Goal: Information Seeking & Learning: Learn about a topic

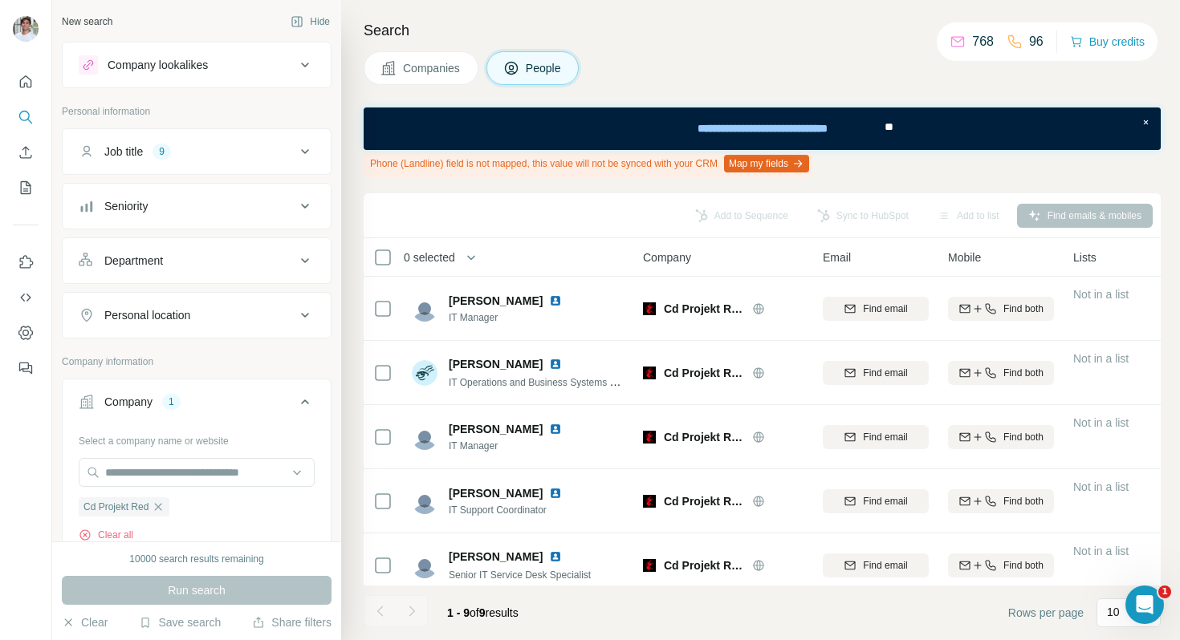
drag, startPoint x: 450, startPoint y: 72, endPoint x: 235, endPoint y: 385, distance: 379.8
click at [450, 72] on span "Companies" at bounding box center [432, 68] width 59 height 16
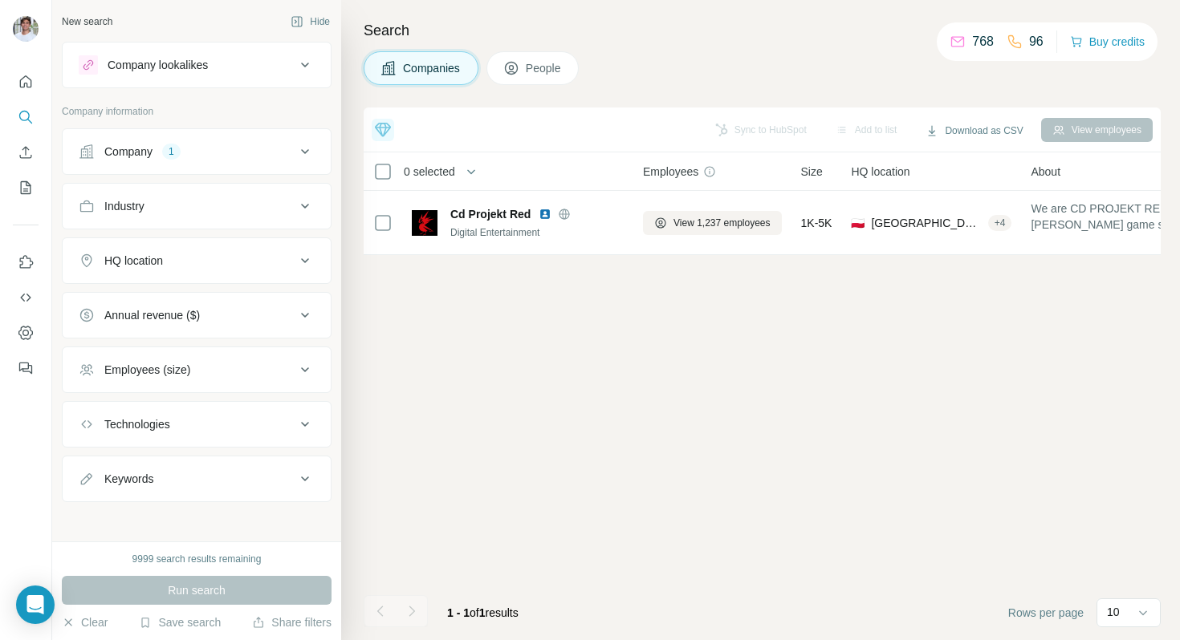
click at [197, 177] on ul "Company 1 Industry HQ location Annual revenue ($) Employees (size) Technologies…" at bounding box center [197, 315] width 270 height 374
click at [200, 165] on button "Company 1" at bounding box center [197, 151] width 268 height 39
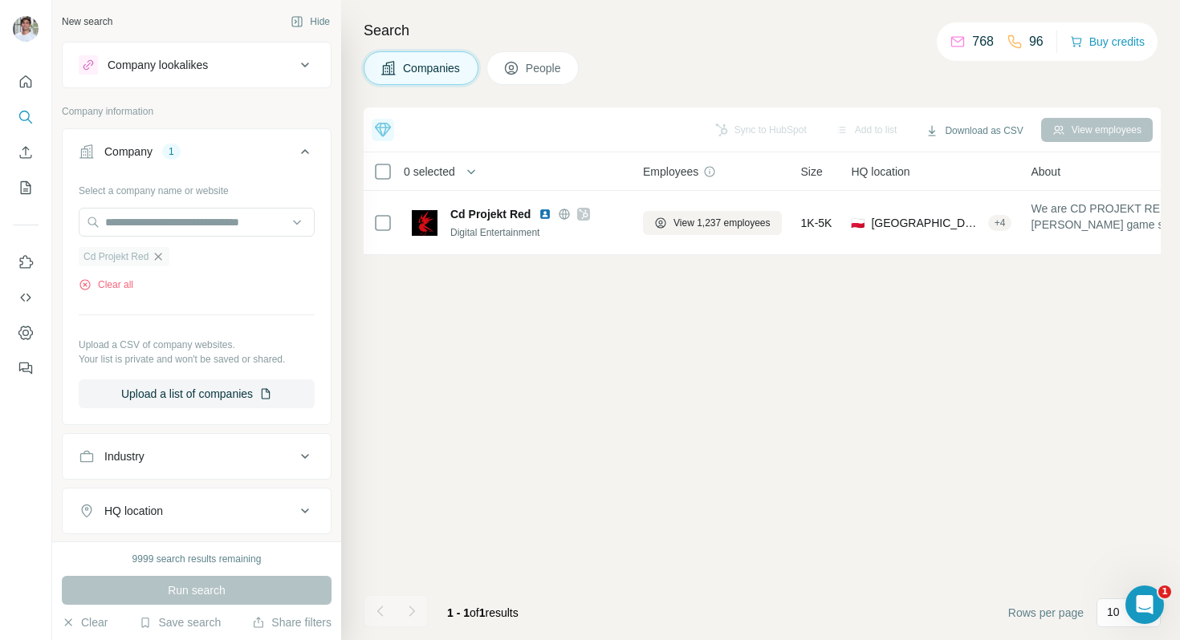
click at [158, 256] on icon "button" at bounding box center [158, 256] width 13 height 13
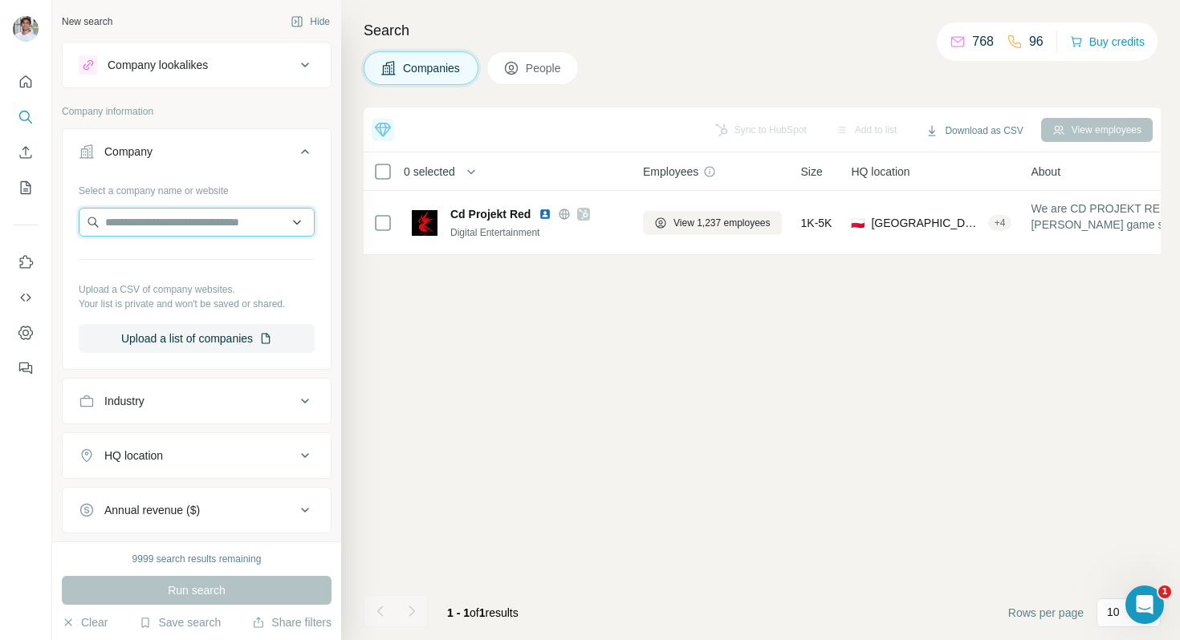
click at [171, 235] on input "text" at bounding box center [197, 222] width 236 height 29
paste input "**********"
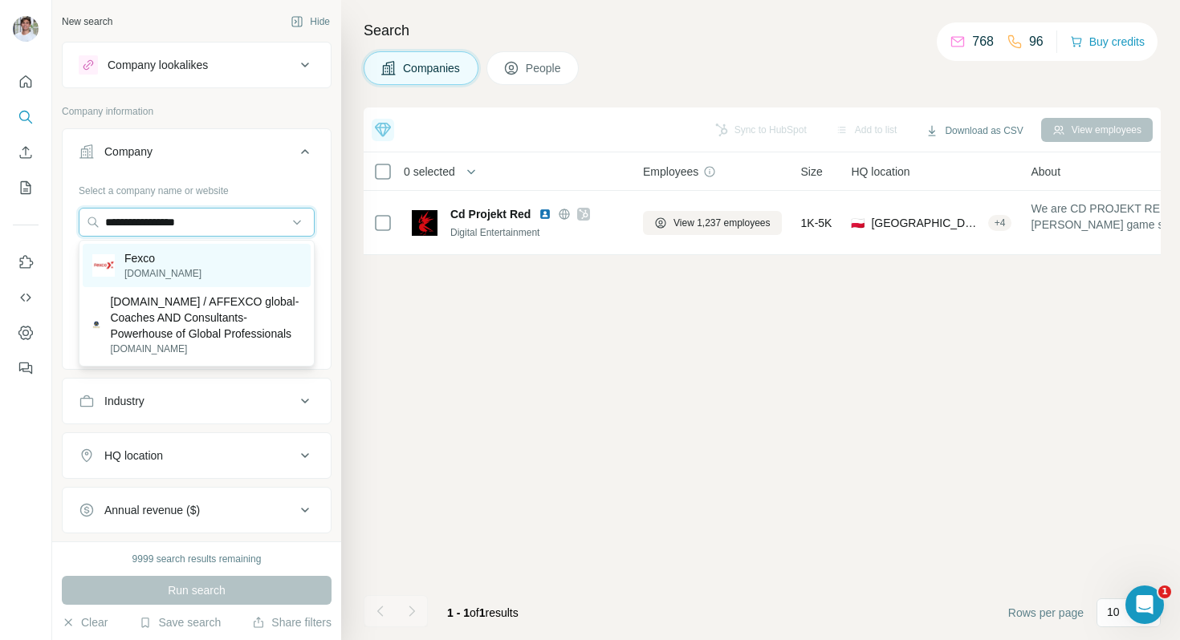
type input "**********"
click at [173, 254] on div "Fexco [DOMAIN_NAME]" at bounding box center [197, 265] width 228 height 43
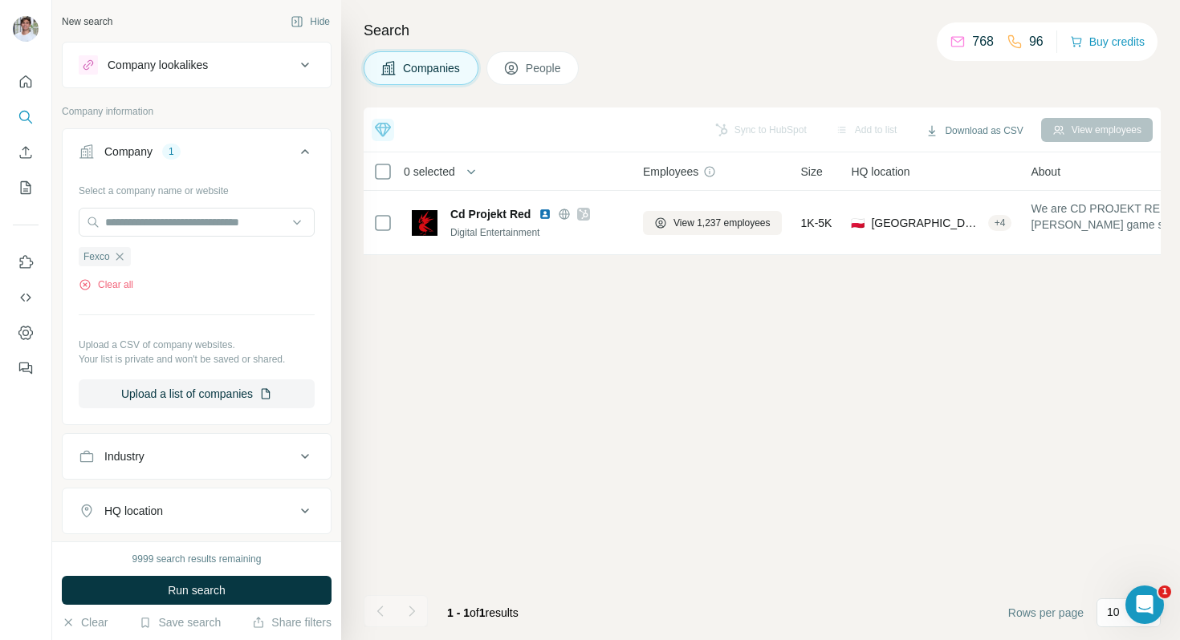
click at [189, 608] on div "9999 search results remaining Run search Clear Save search Share filters" at bounding box center [196, 591] width 289 height 99
click at [194, 592] on span "Run search" at bounding box center [197, 591] width 58 height 16
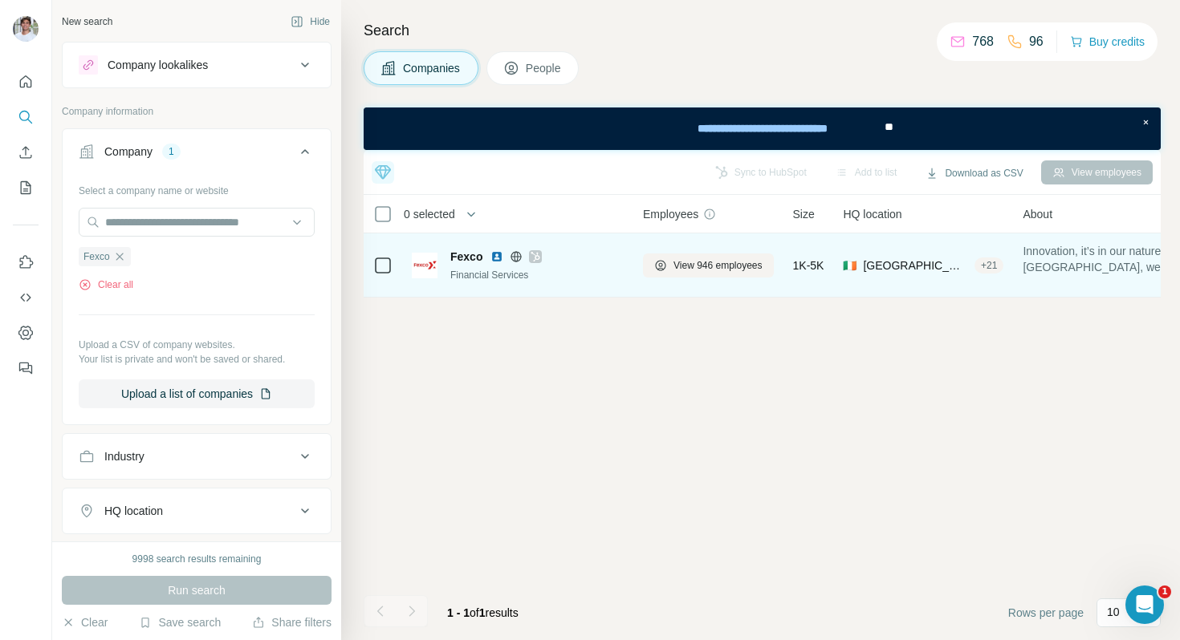
click at [495, 250] on img at bounding box center [496, 256] width 13 height 13
click at [644, 254] on button "View 946 employees" at bounding box center [708, 266] width 131 height 24
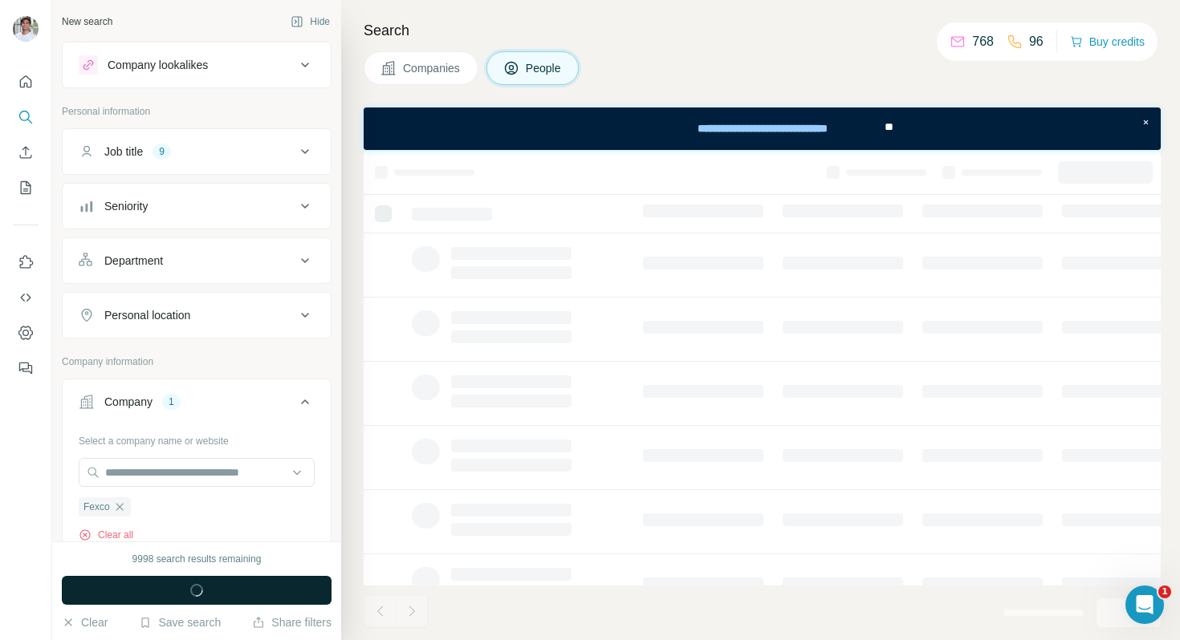
click at [259, 587] on button "Run search" at bounding box center [197, 590] width 270 height 29
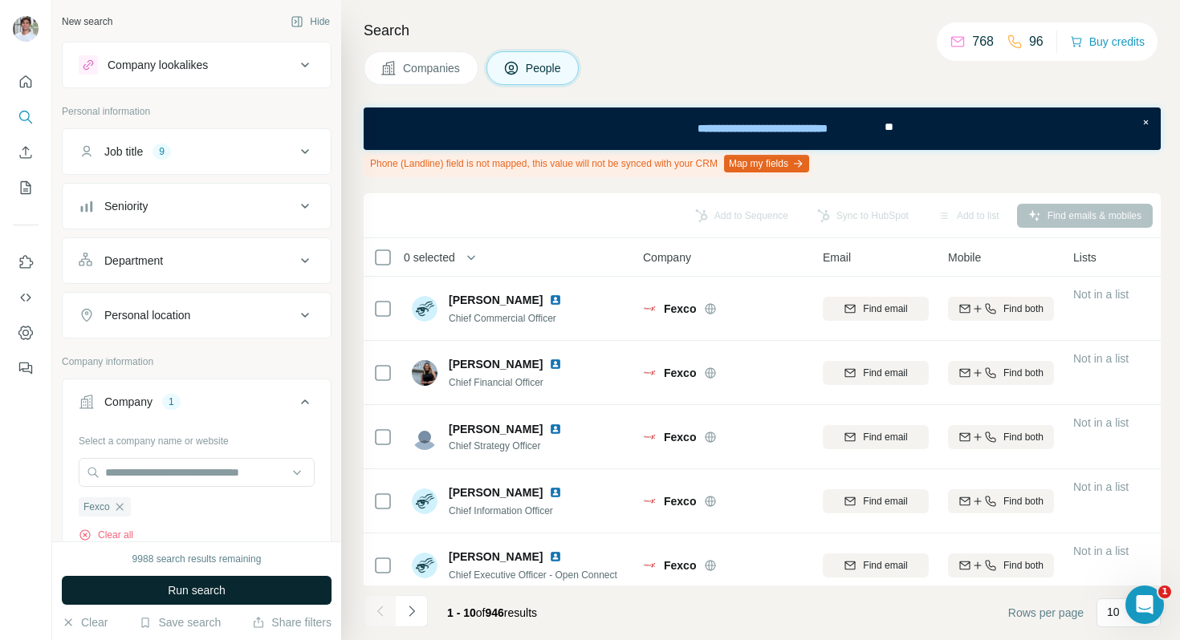
click at [259, 587] on button "Run search" at bounding box center [197, 590] width 270 height 29
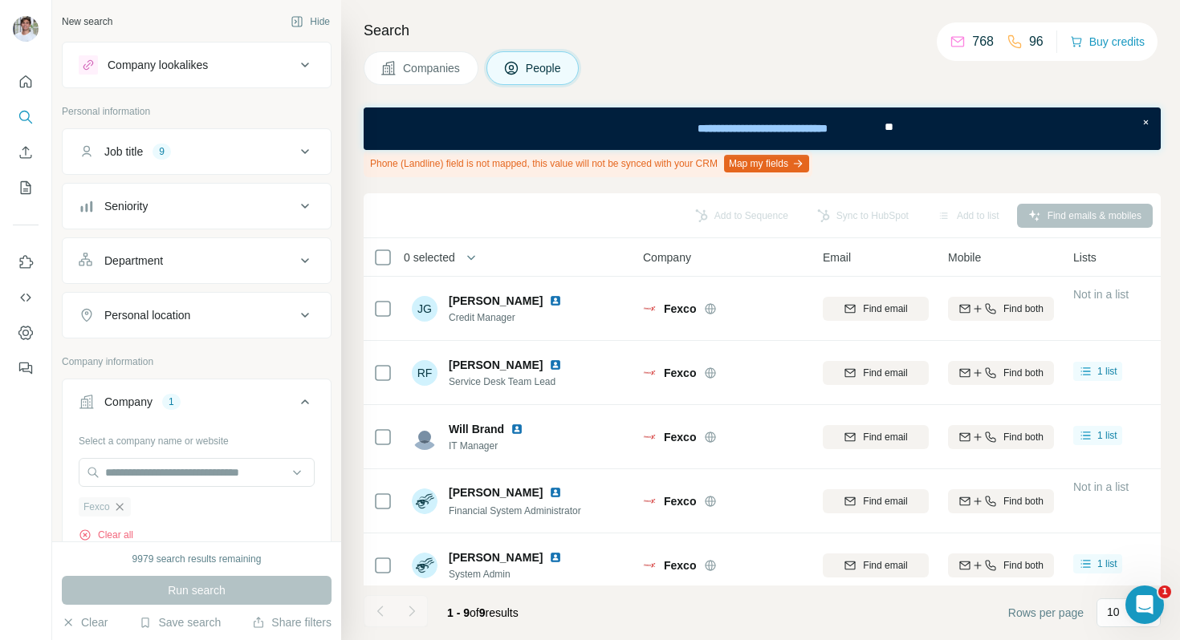
click at [121, 506] on icon "button" at bounding box center [119, 506] width 7 height 7
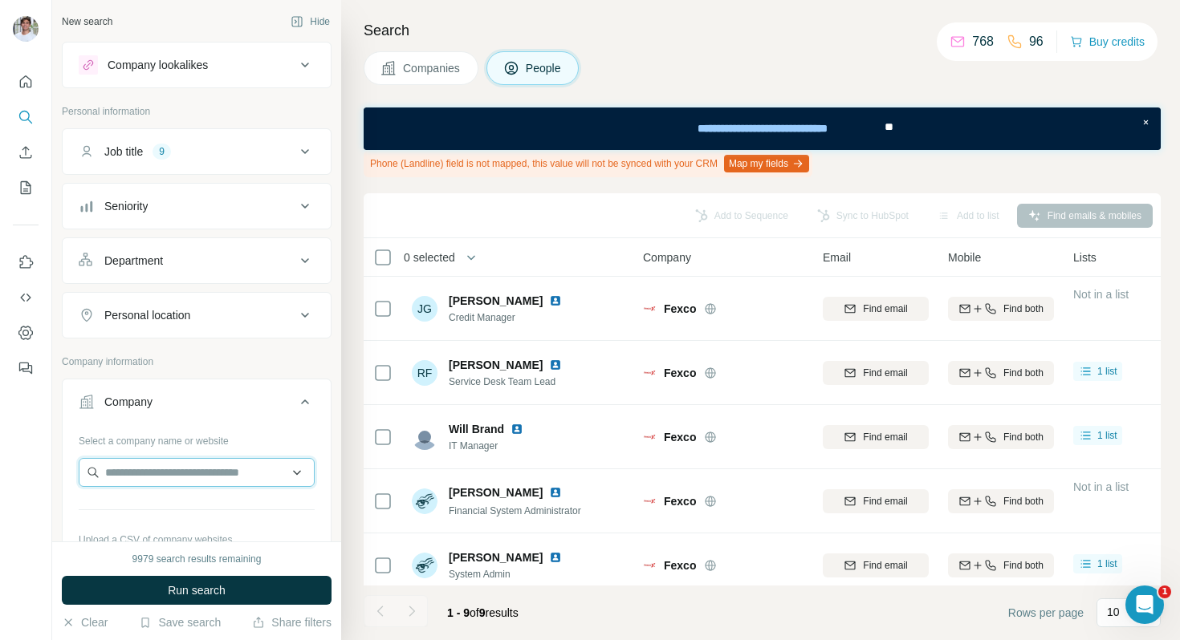
click at [148, 469] on input "text" at bounding box center [197, 472] width 236 height 29
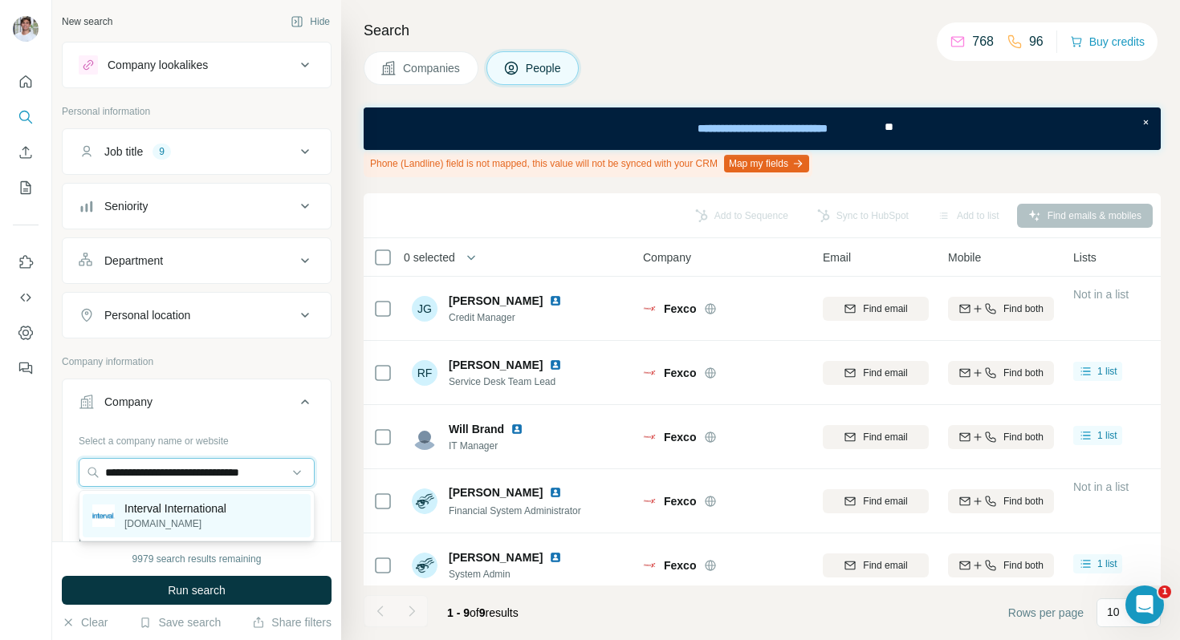
type input "**********"
click at [191, 518] on p "[DOMAIN_NAME]" at bounding box center [175, 524] width 102 height 14
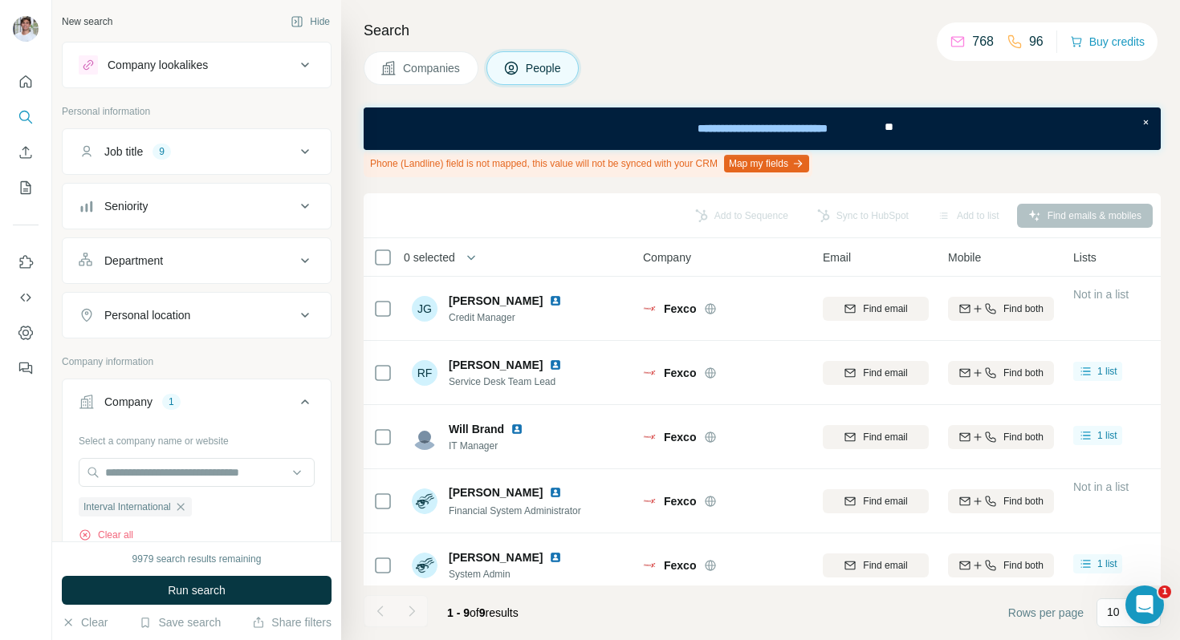
click at [201, 587] on span "Run search" at bounding box center [197, 591] width 58 height 16
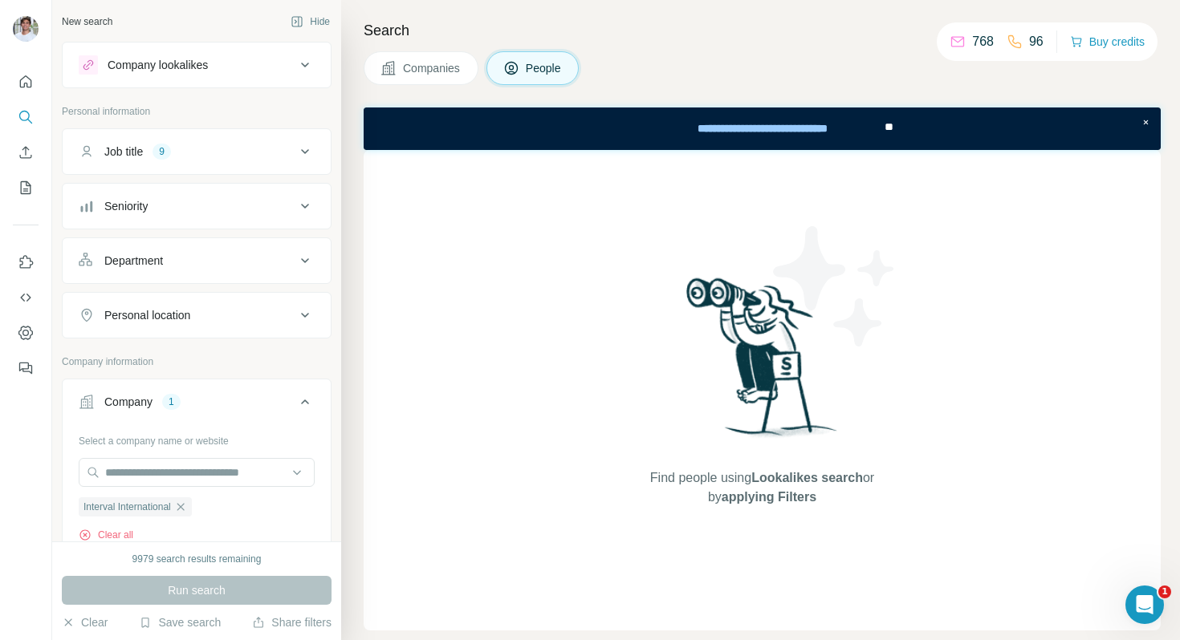
click at [442, 56] on button "Companies" at bounding box center [421, 68] width 115 height 34
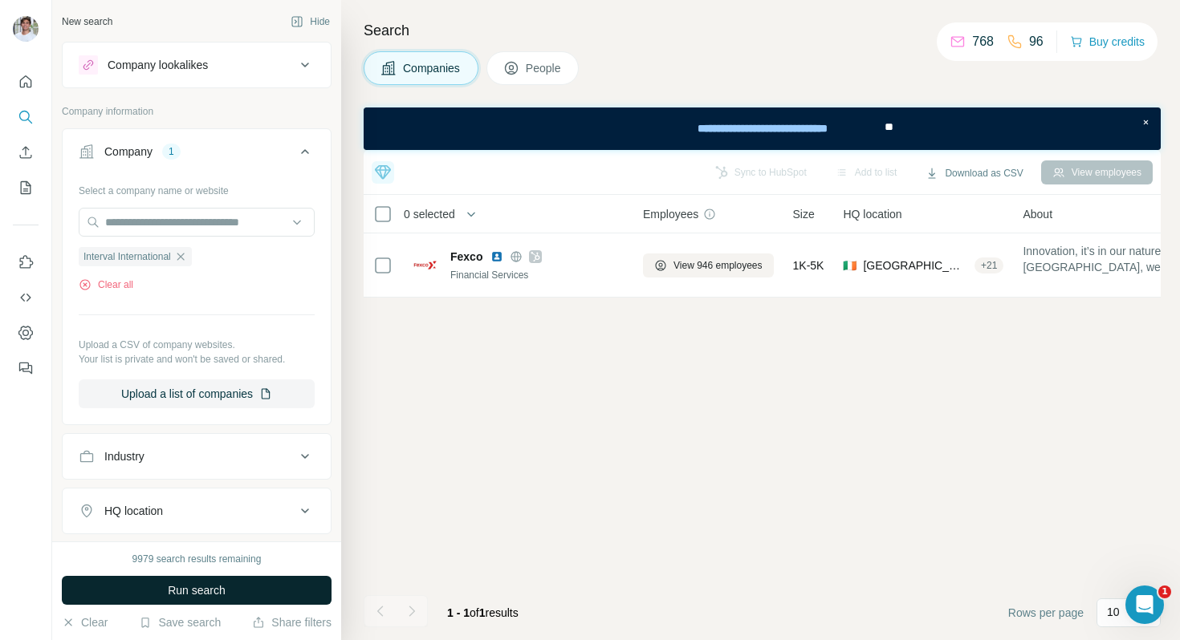
click at [258, 582] on button "Run search" at bounding box center [197, 590] width 270 height 29
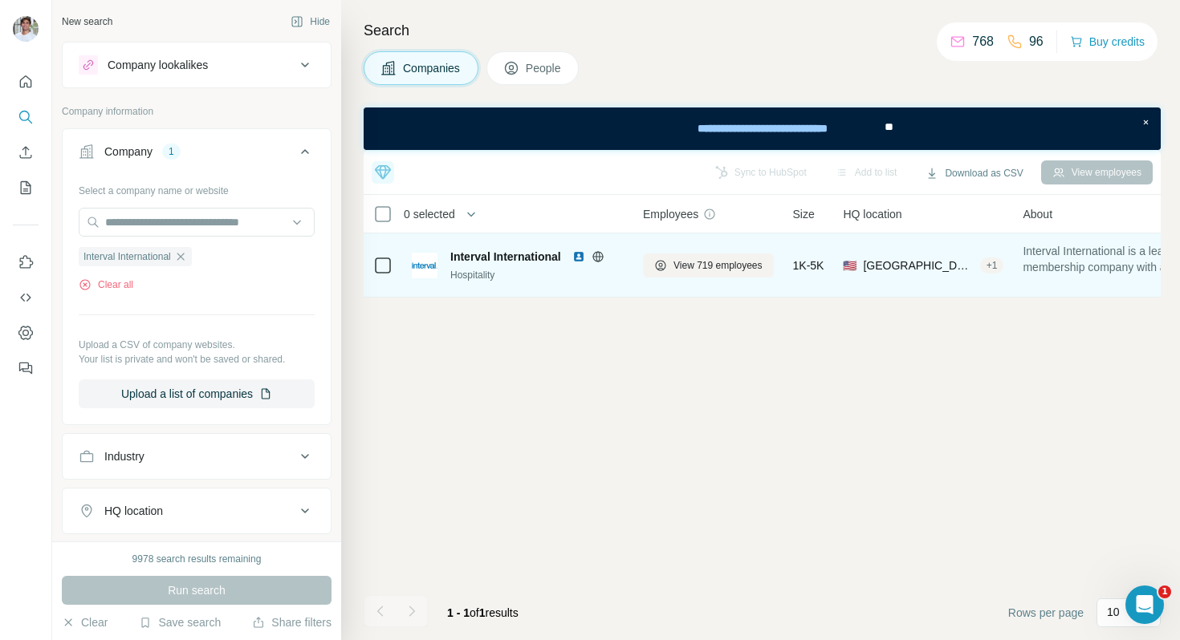
click at [578, 258] on img at bounding box center [578, 256] width 13 height 13
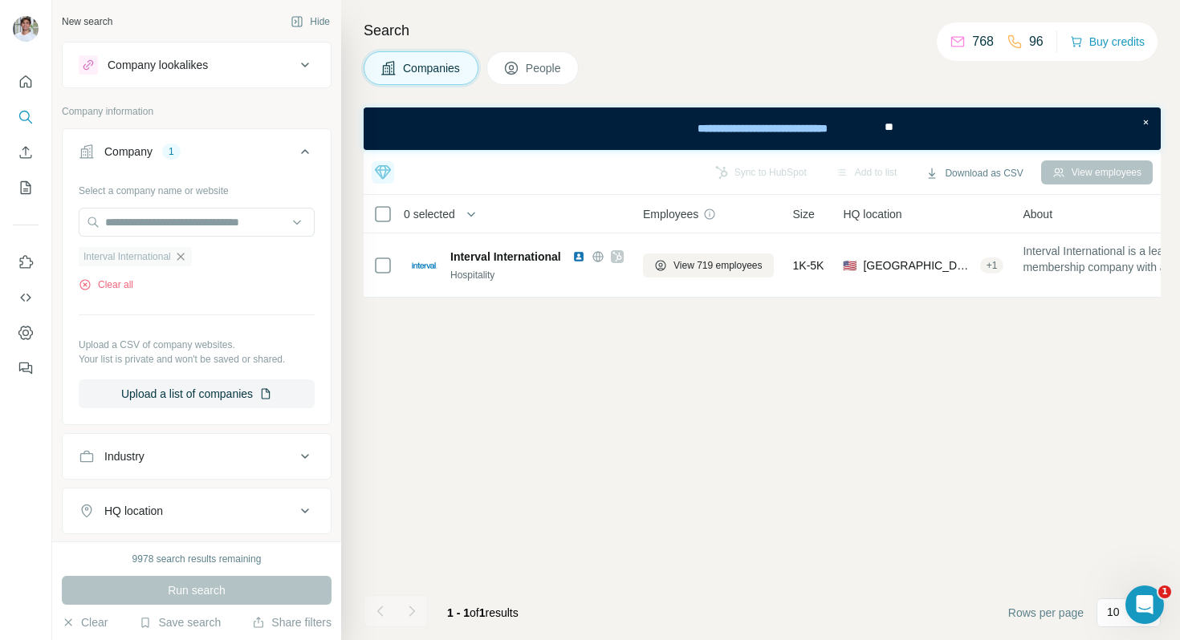
click at [184, 262] on icon "button" at bounding box center [180, 256] width 13 height 13
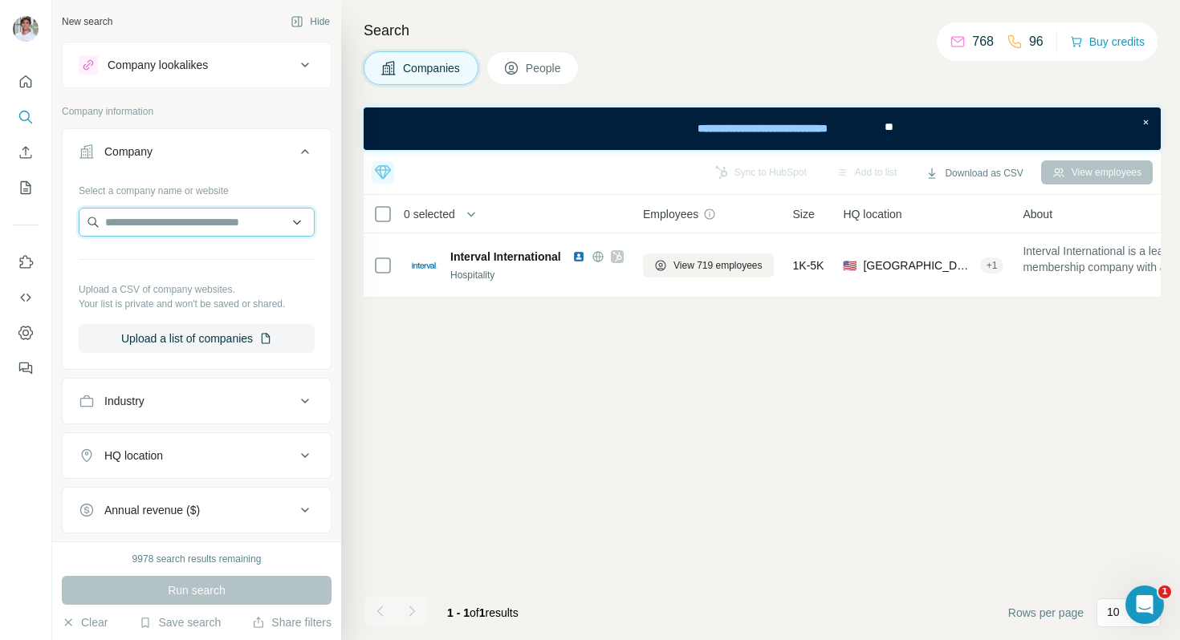
click at [202, 223] on input "text" at bounding box center [197, 222] width 236 height 29
paste input "**********"
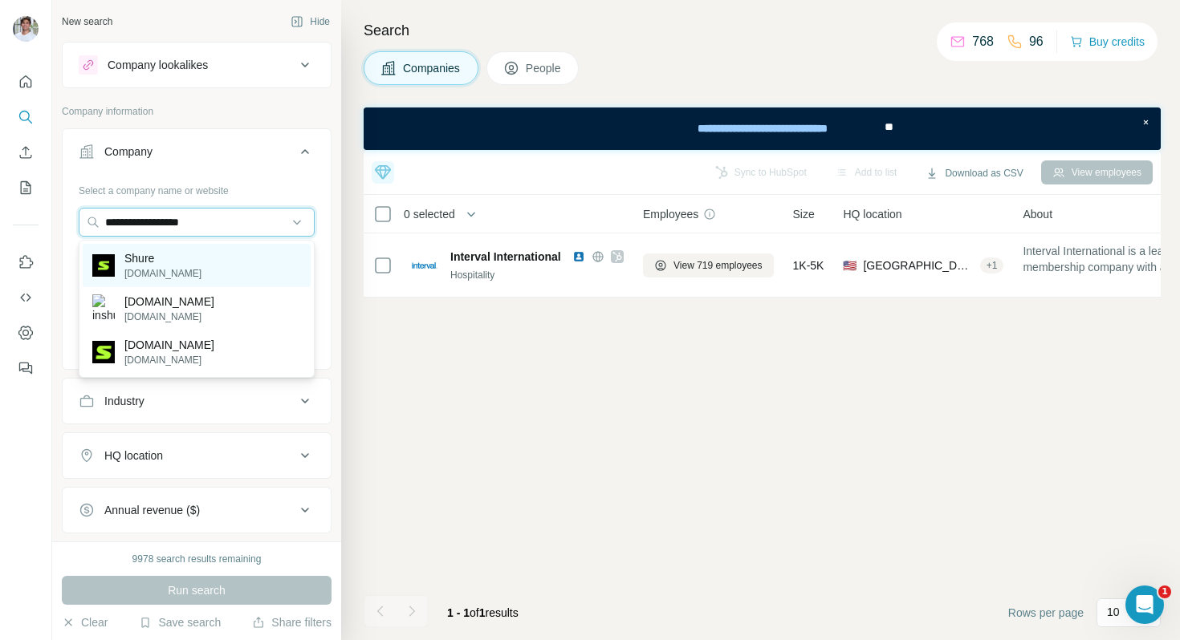
type input "**********"
click at [201, 258] on div "Shure [DOMAIN_NAME]" at bounding box center [197, 265] width 228 height 43
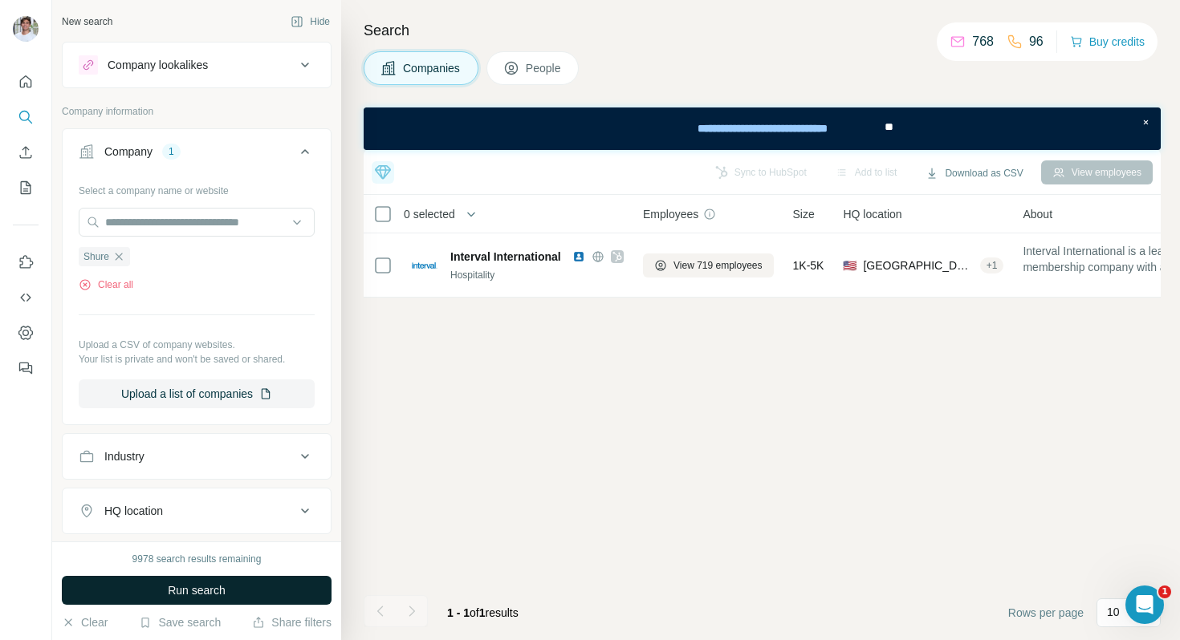
click at [199, 588] on span "Run search" at bounding box center [197, 591] width 58 height 16
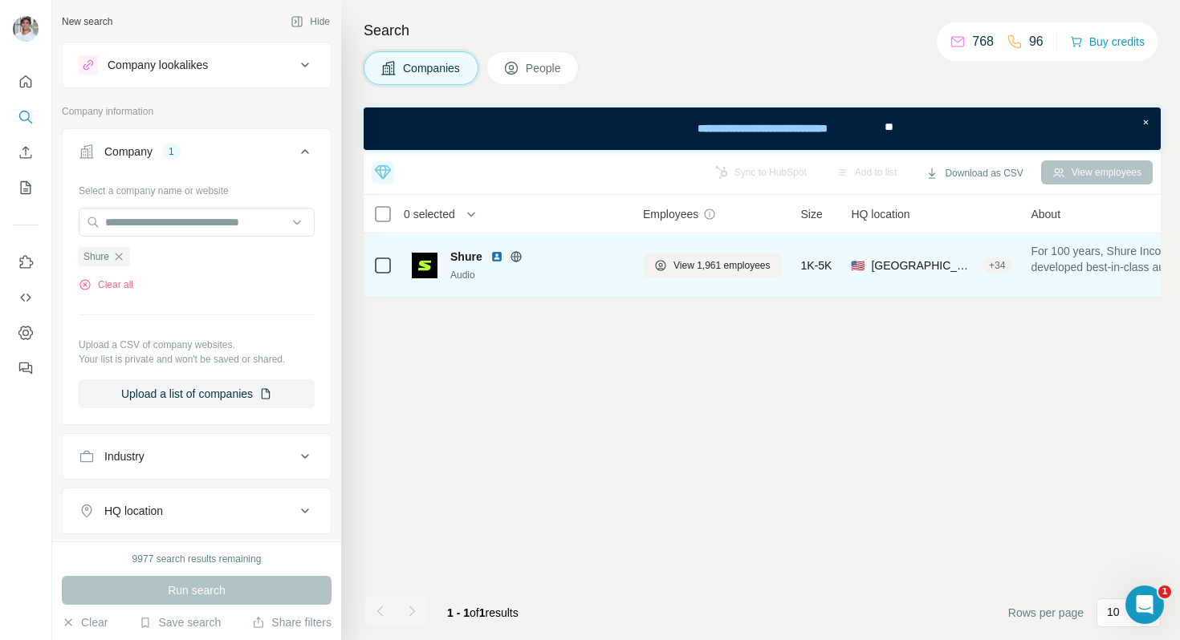
click at [496, 256] on img at bounding box center [496, 256] width 13 height 13
click at [724, 263] on span "View 1,961 employees" at bounding box center [721, 265] width 97 height 14
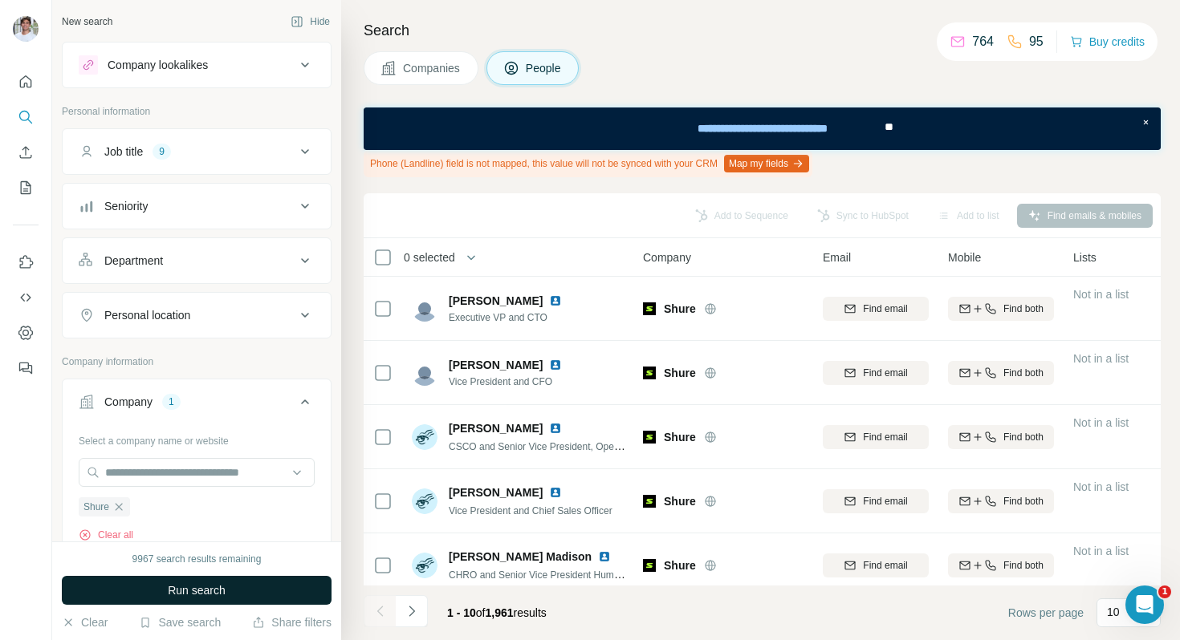
click at [247, 581] on button "Run search" at bounding box center [197, 590] width 270 height 29
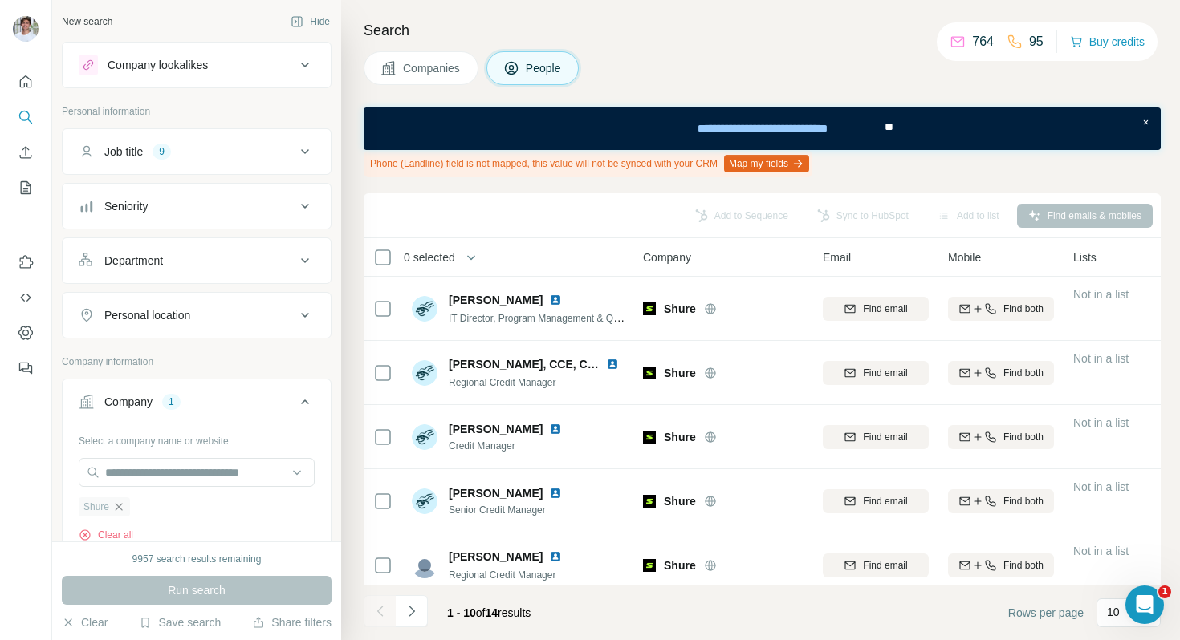
click at [124, 502] on icon "button" at bounding box center [118, 507] width 13 height 13
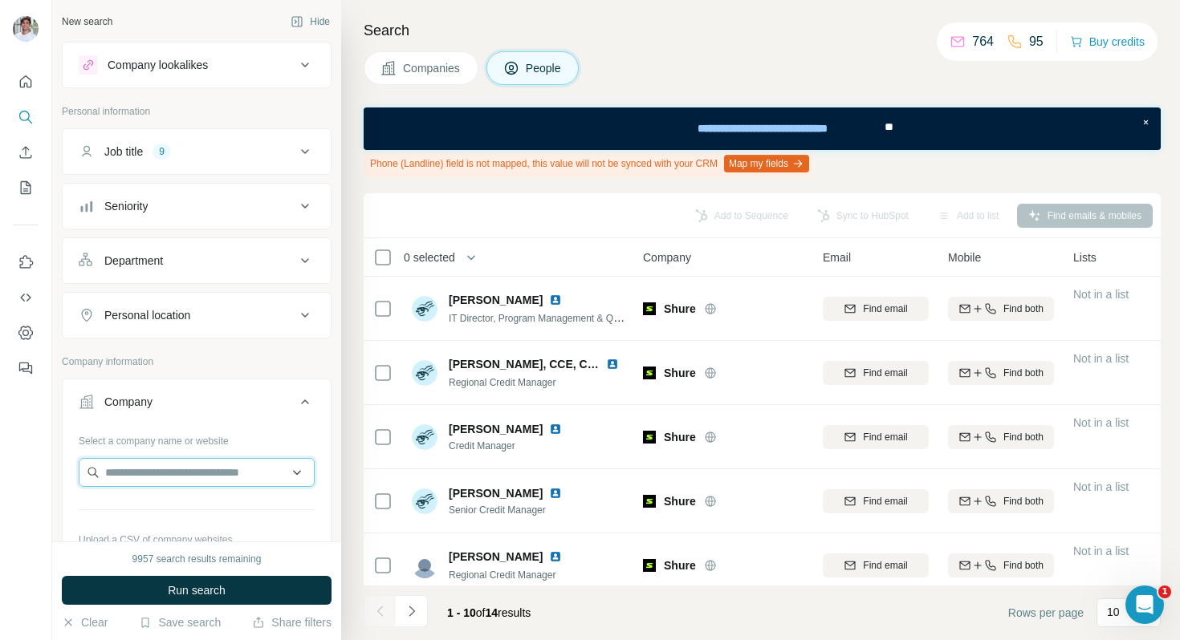
click at [137, 469] on input "text" at bounding box center [197, 472] width 236 height 29
paste input "**********"
type input "**********"
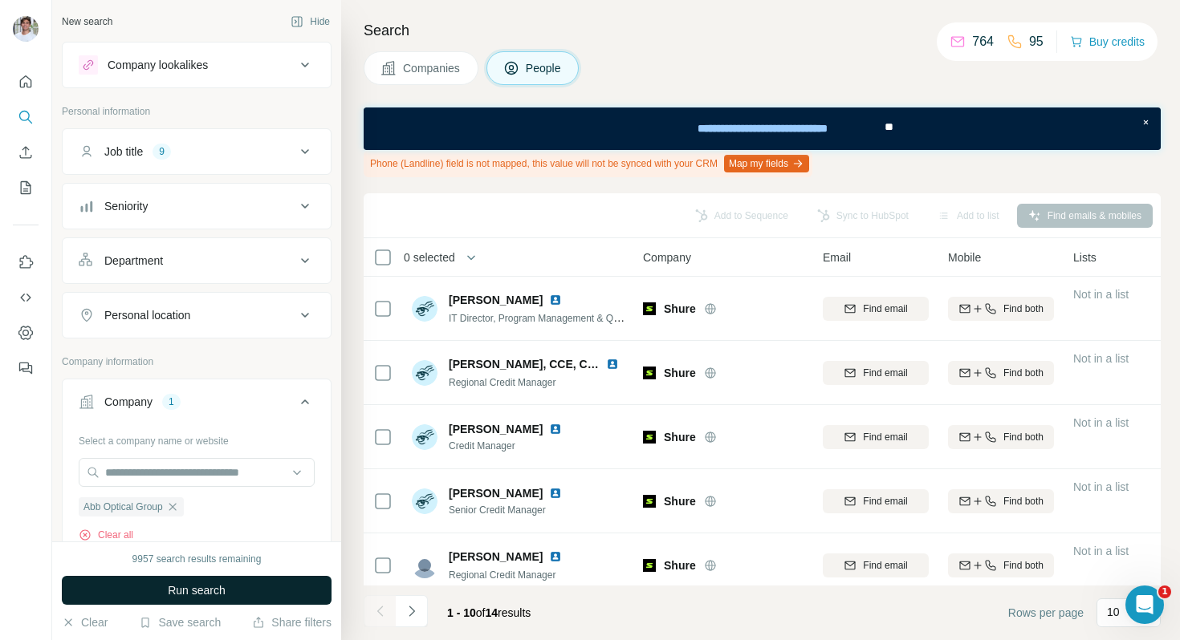
click at [178, 594] on span "Run search" at bounding box center [197, 591] width 58 height 16
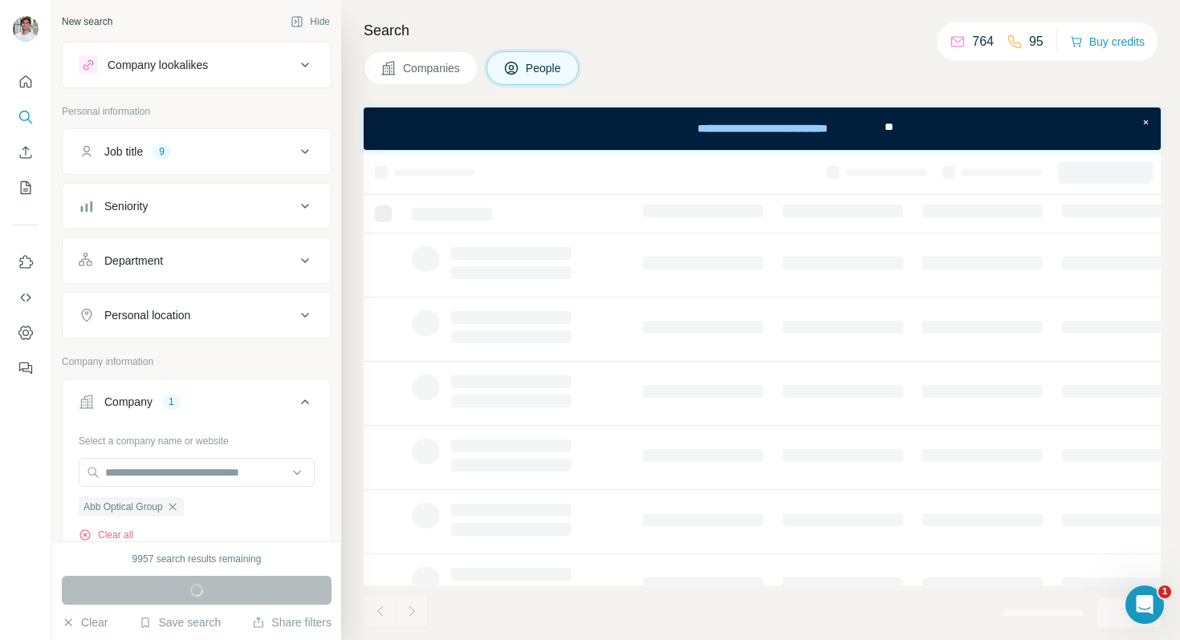
click at [439, 68] on span "Companies" at bounding box center [432, 68] width 59 height 16
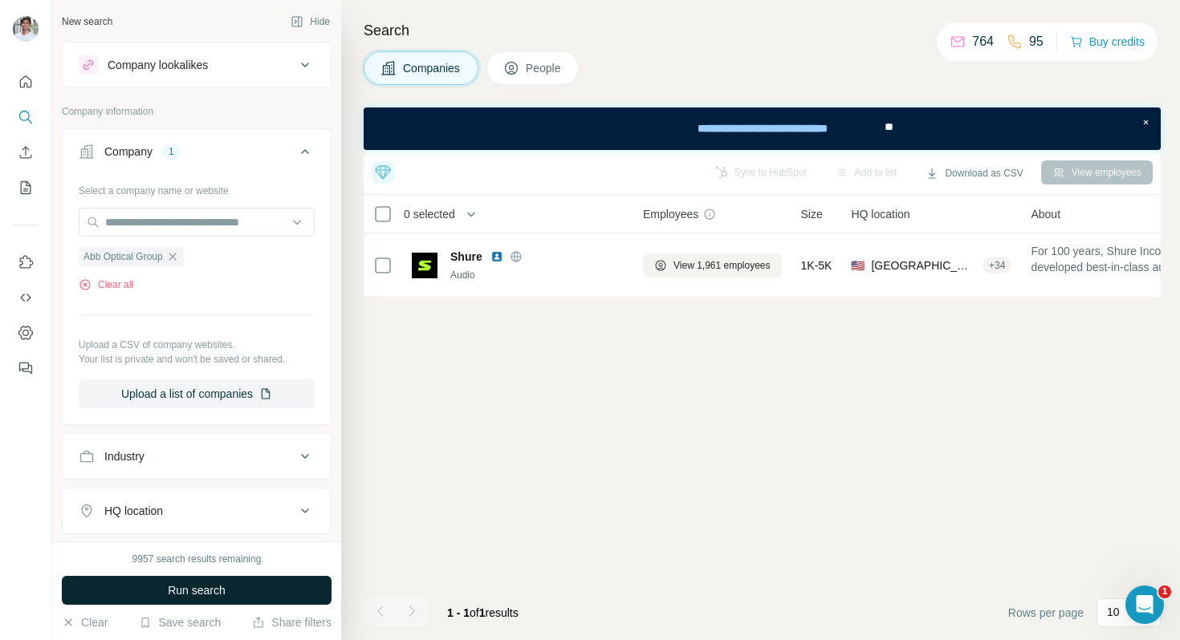
click at [278, 573] on div "9957 search results remaining Run search Clear Save search Share filters" at bounding box center [196, 591] width 289 height 99
click at [278, 585] on button "Run search" at bounding box center [197, 590] width 270 height 29
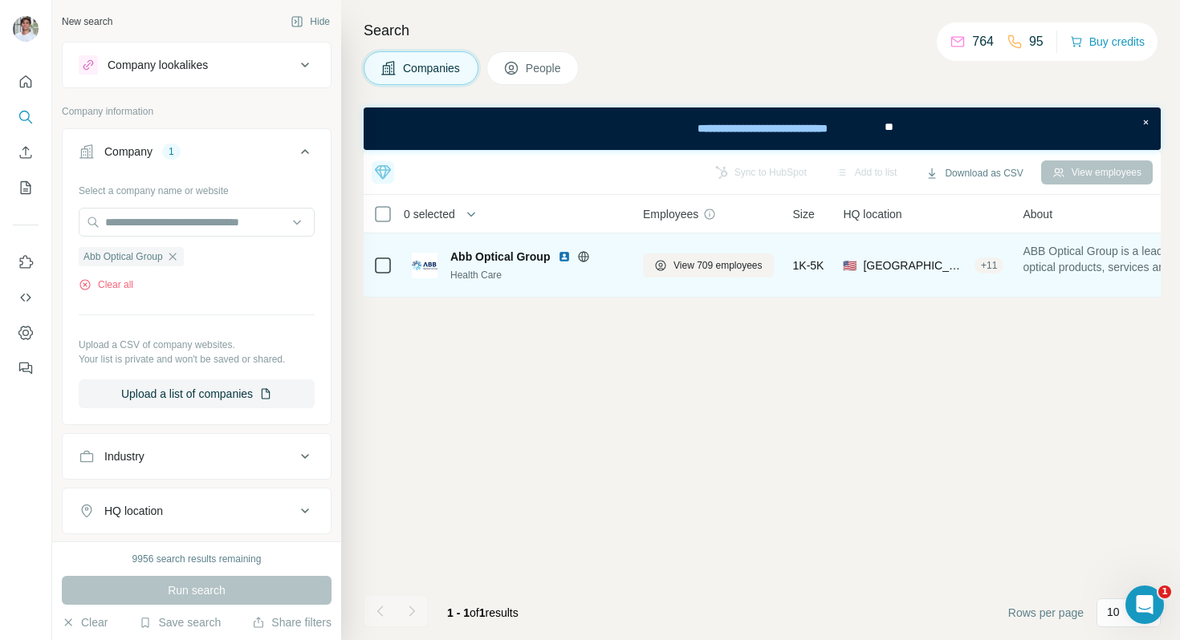
drag, startPoint x: 565, startPoint y: 254, endPoint x: 586, endPoint y: 254, distance: 20.9
click at [565, 254] on img at bounding box center [564, 256] width 13 height 13
click at [705, 262] on span "View 709 employees" at bounding box center [717, 265] width 89 height 14
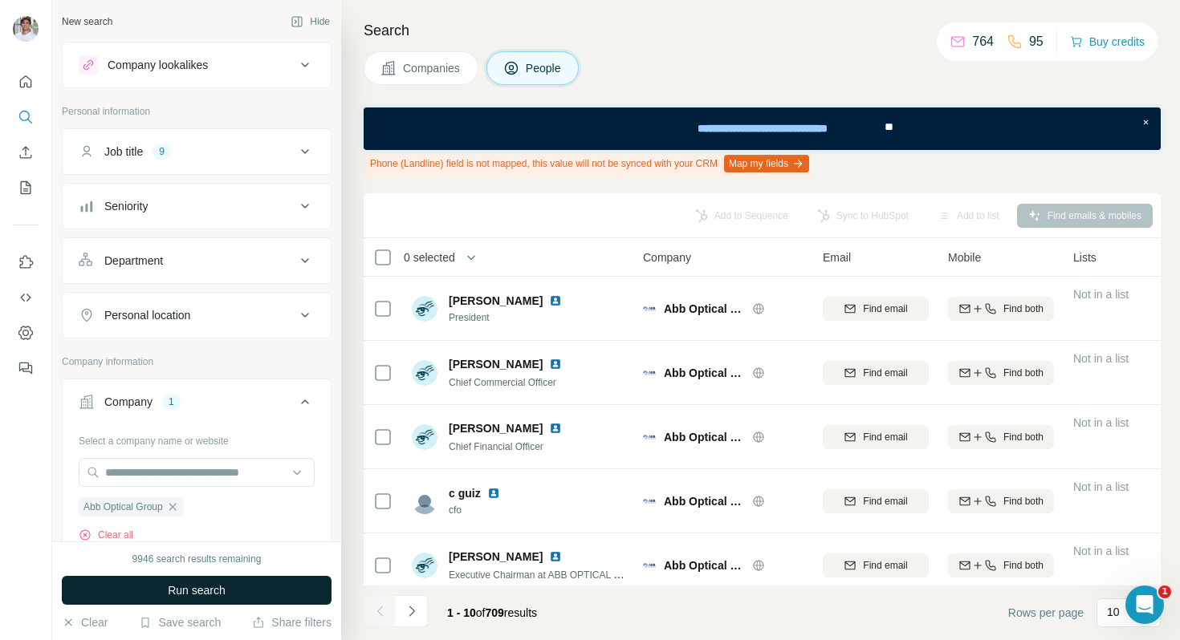
click at [273, 586] on button "Run search" at bounding box center [197, 590] width 270 height 29
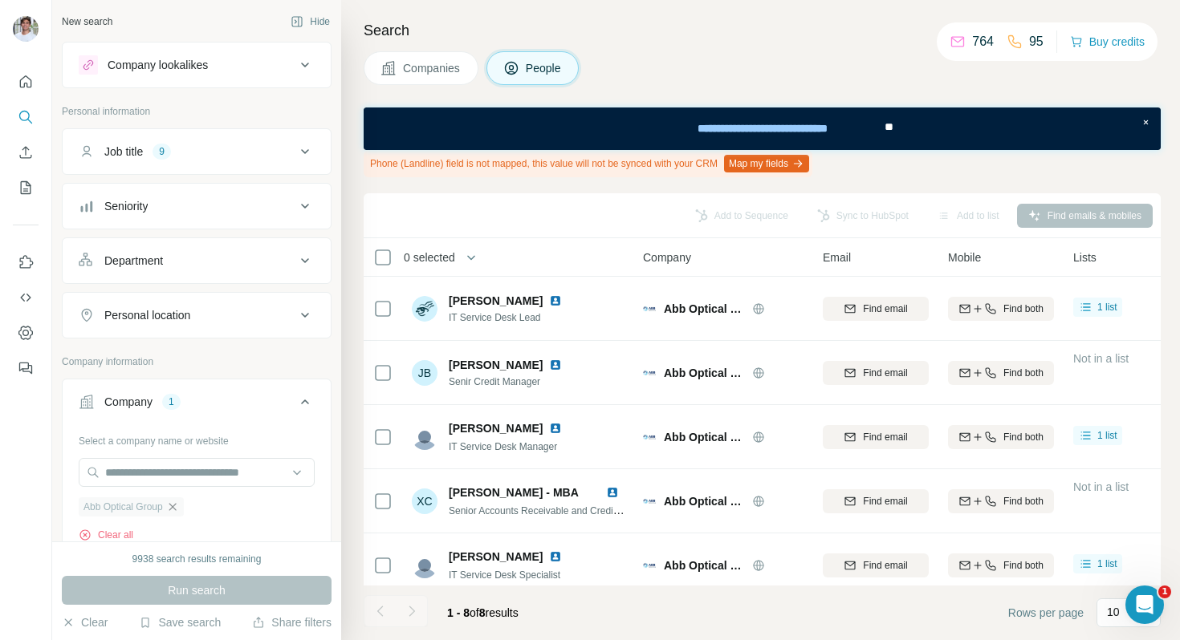
click at [179, 511] on icon "button" at bounding box center [172, 507] width 13 height 13
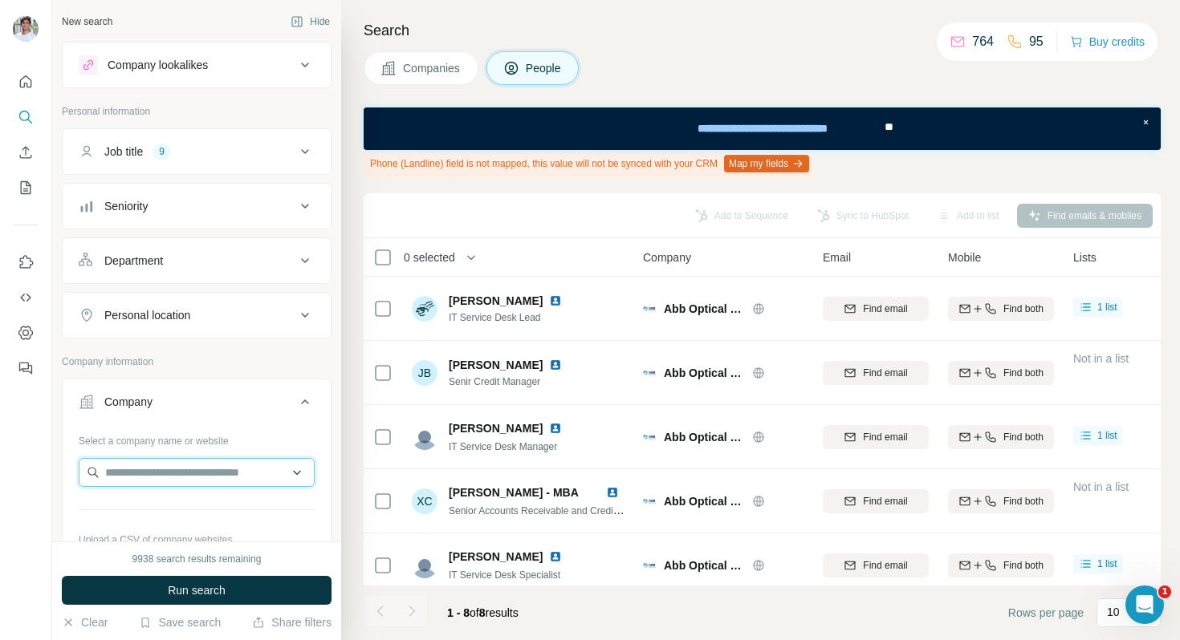
click at [181, 482] on input "text" at bounding box center [197, 472] width 236 height 29
paste input "**********"
type input "**********"
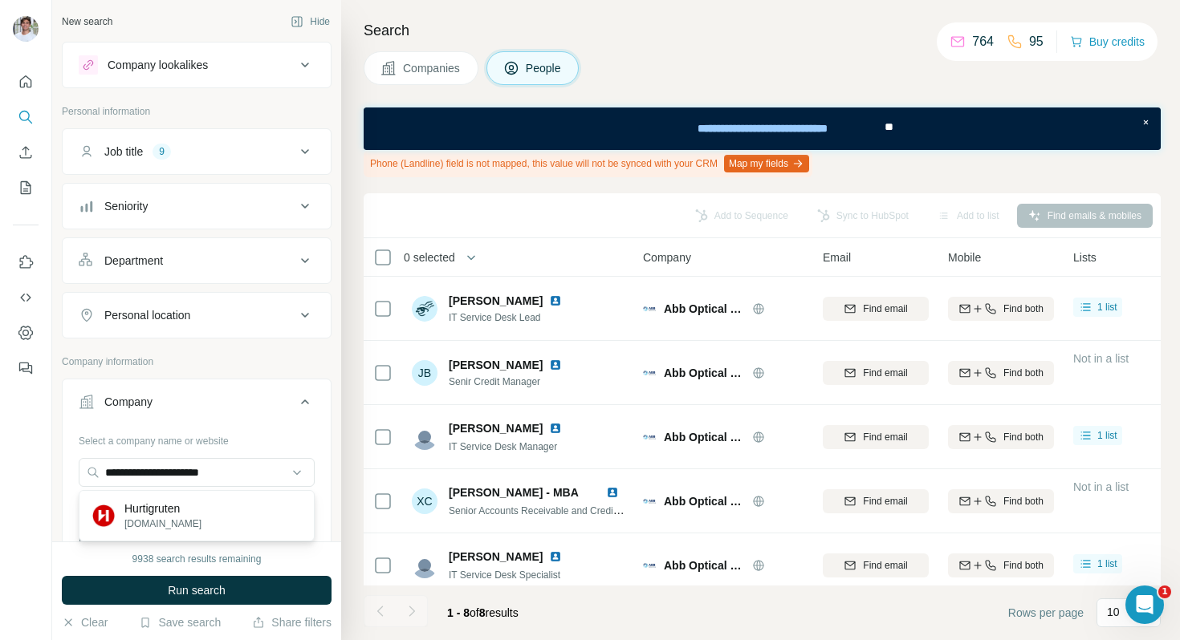
click at [183, 501] on p "Hurtigruten" at bounding box center [162, 509] width 77 height 16
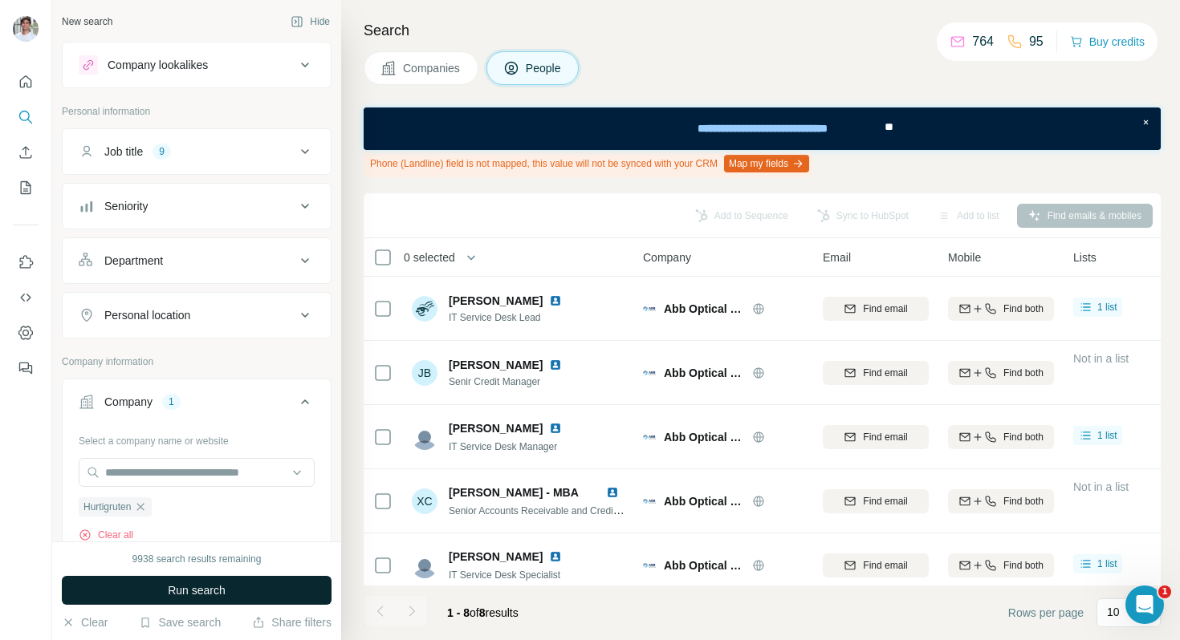
click at [183, 587] on span "Run search" at bounding box center [197, 591] width 58 height 16
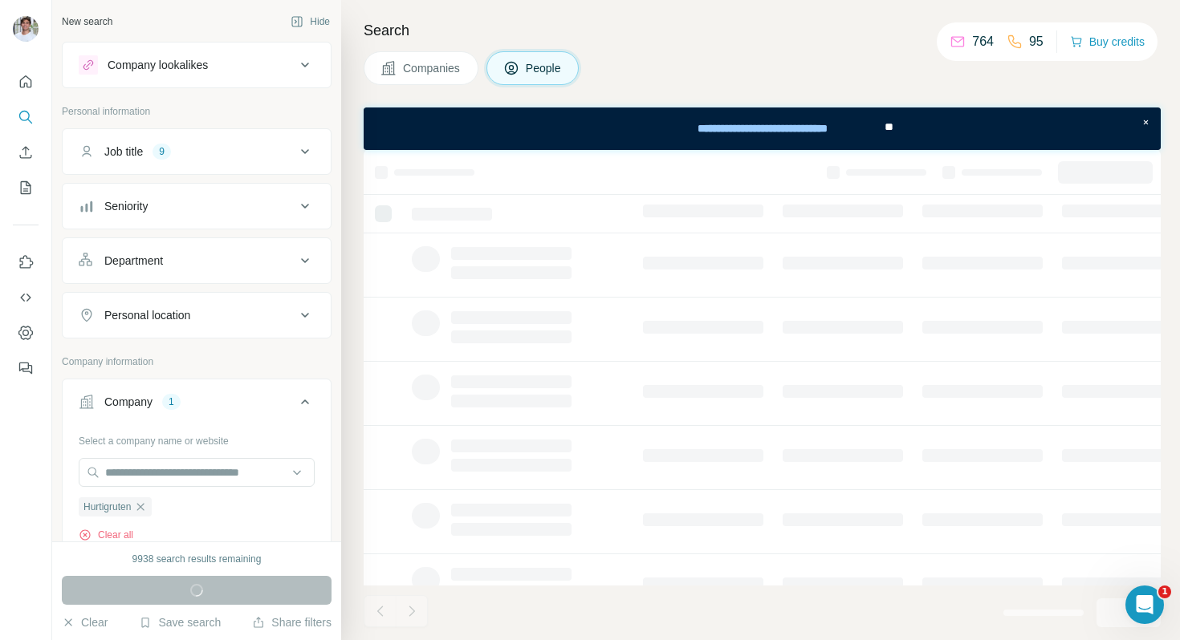
click at [441, 63] on span "Companies" at bounding box center [432, 68] width 59 height 16
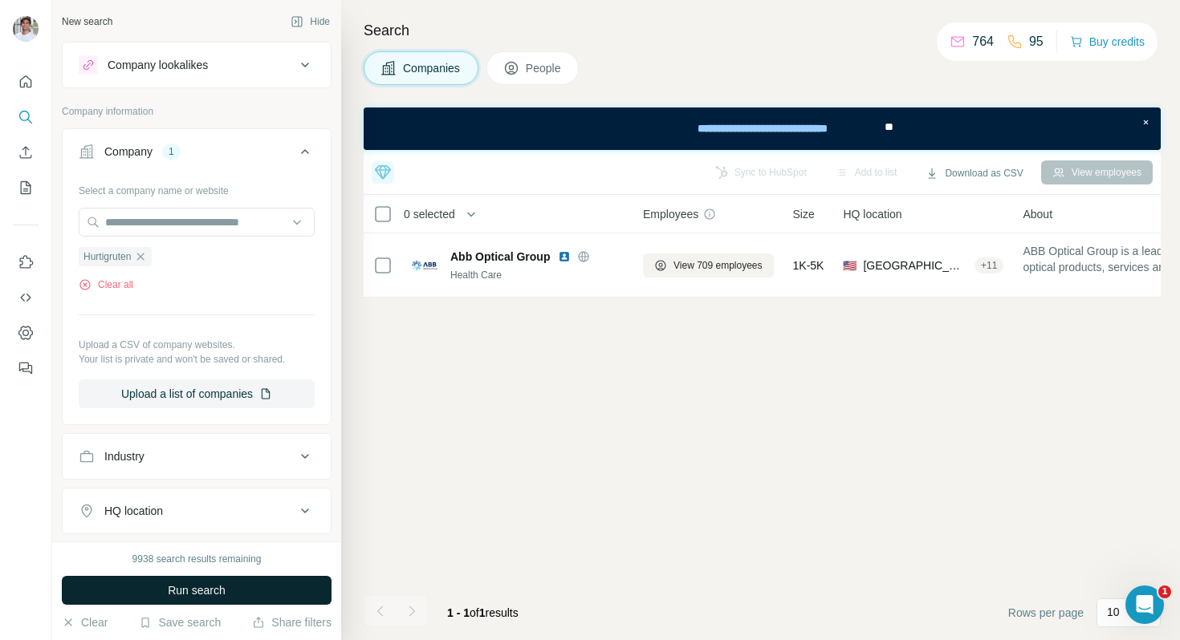
click at [230, 592] on button "Run search" at bounding box center [197, 590] width 270 height 29
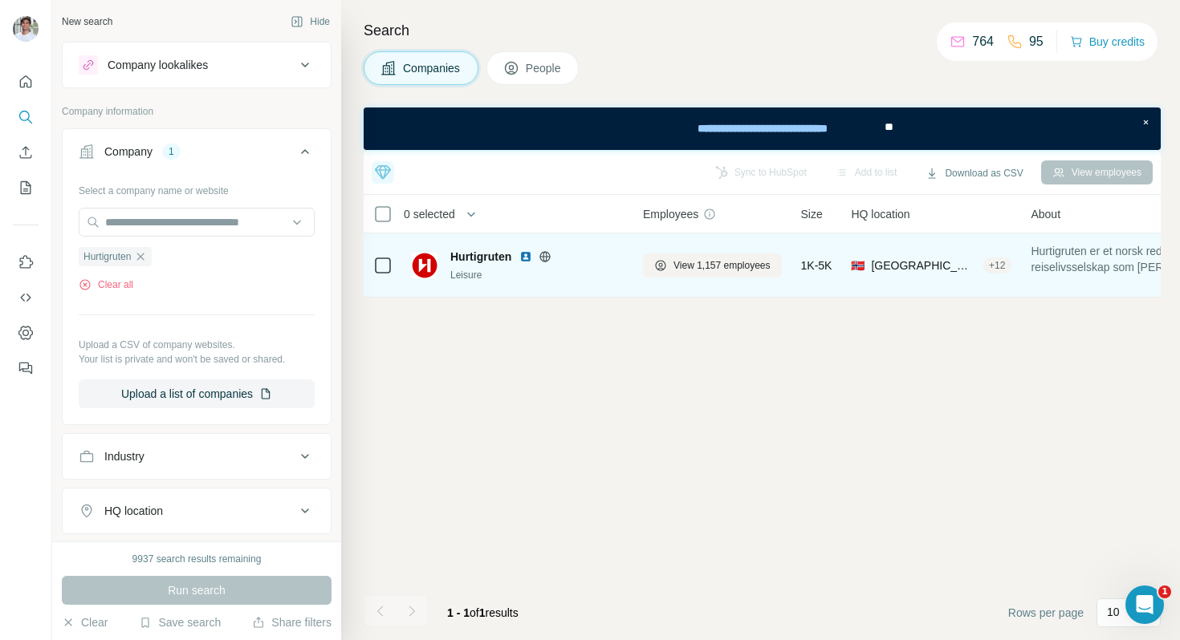
click at [525, 257] on img at bounding box center [525, 256] width 13 height 13
click at [669, 260] on button "View 1,157 employees" at bounding box center [712, 266] width 139 height 24
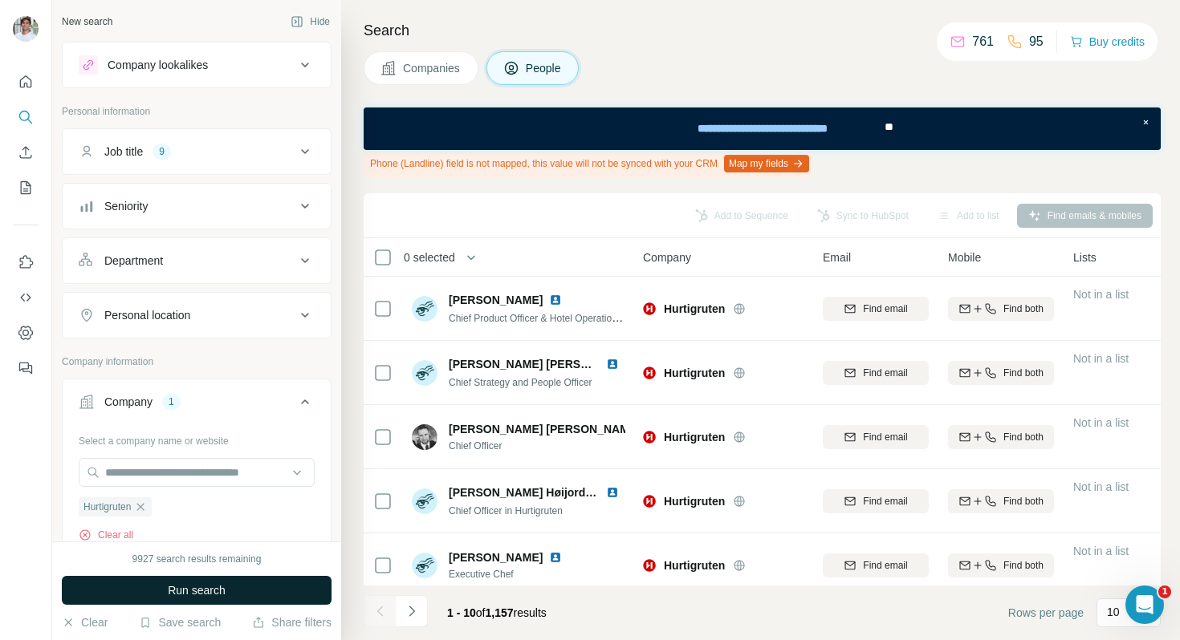
click at [240, 582] on button "Run search" at bounding box center [197, 590] width 270 height 29
